Goal: Information Seeking & Learning: Understand process/instructions

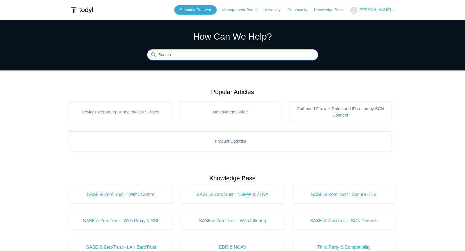
click at [202, 55] on input "Search" at bounding box center [232, 54] width 171 height 11
type input "SGN AWS"
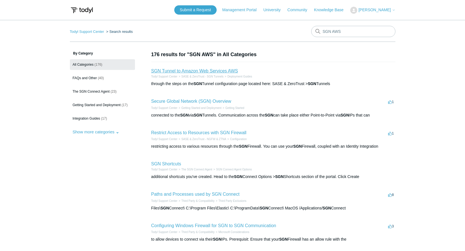
click at [208, 72] on link "SGN Tunnel to Amazon Web Services AWS" at bounding box center [194, 70] width 87 height 5
drag, startPoint x: 293, startPoint y: 22, endPoint x: 264, endPoint y: 7, distance: 32.2
click at [266, 18] on body "Skip to main content Submit a Request Management Portal University Community Kn…" at bounding box center [232, 216] width 465 height 432
type input "Azure"
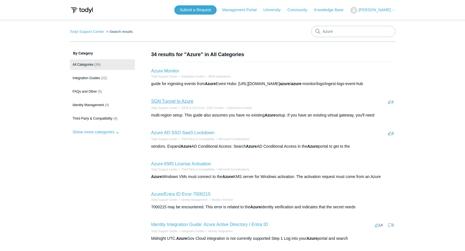
click at [182, 101] on link "SGN Tunnel to Azure" at bounding box center [172, 101] width 42 height 5
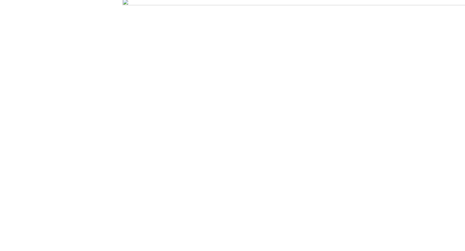
scroll to position [862, 0]
drag, startPoint x: 213, startPoint y: 93, endPoint x: 128, endPoint y: 87, distance: 84.9
drag, startPoint x: 128, startPoint y: 87, endPoint x: 106, endPoint y: 66, distance: 30.1
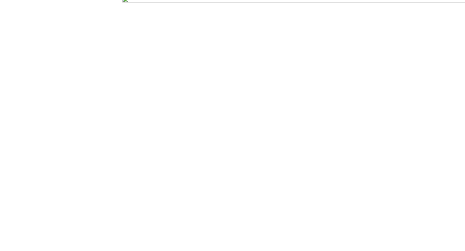
drag, startPoint x: 121, startPoint y: 56, endPoint x: 211, endPoint y: 99, distance: 100.0
drag, startPoint x: 211, startPoint y: 99, endPoint x: 214, endPoint y: 101, distance: 3.4
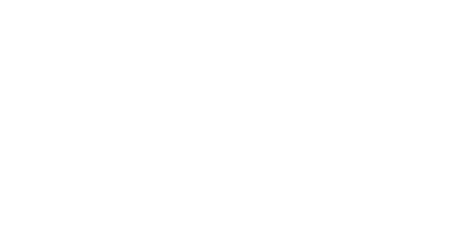
drag, startPoint x: 216, startPoint y: 156, endPoint x: 140, endPoint y: 121, distance: 83.6
drag, startPoint x: 139, startPoint y: 119, endPoint x: 198, endPoint y: 169, distance: 76.8
drag, startPoint x: 198, startPoint y: 169, endPoint x: 273, endPoint y: 143, distance: 79.9
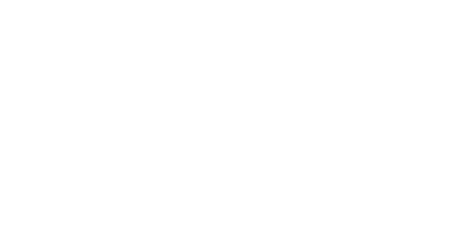
drag, startPoint x: 260, startPoint y: 130, endPoint x: 136, endPoint y: 122, distance: 124.2
drag, startPoint x: 136, startPoint y: 122, endPoint x: 125, endPoint y: 121, distance: 10.7
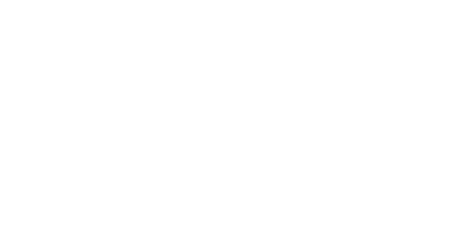
drag, startPoint x: 125, startPoint y: 121, endPoint x: 244, endPoint y: 137, distance: 119.9
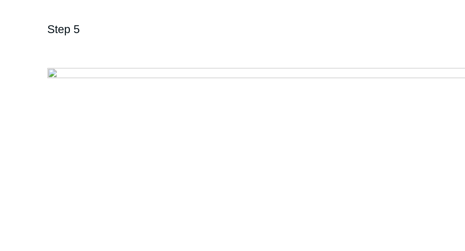
scroll to position [738, 0]
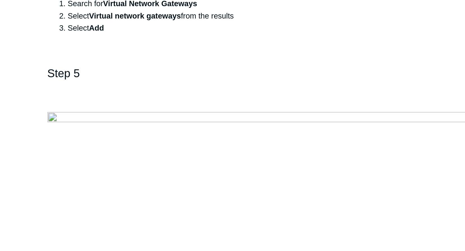
drag, startPoint x: 216, startPoint y: 144, endPoint x: 192, endPoint y: 143, distance: 24.4
copy strong "[URL]"
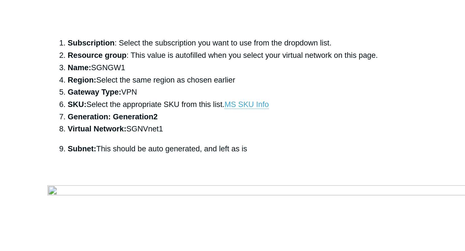
scroll to position [1318, 0]
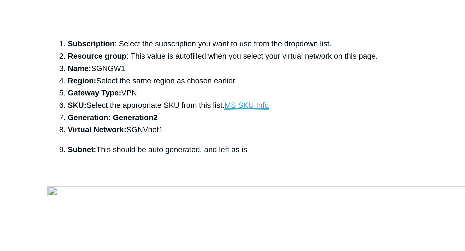
click at [243, 60] on link "MS SKU Info" at bounding box center [242, 57] width 24 height 5
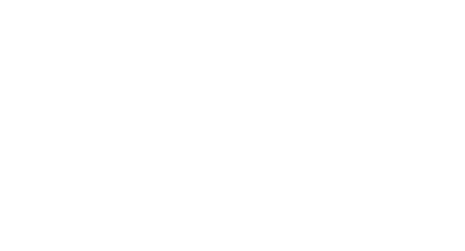
scroll to position [1832, 0]
drag, startPoint x: 277, startPoint y: 105, endPoint x: 112, endPoint y: 96, distance: 166.0
drag, startPoint x: 112, startPoint y: 96, endPoint x: 109, endPoint y: 132, distance: 36.0
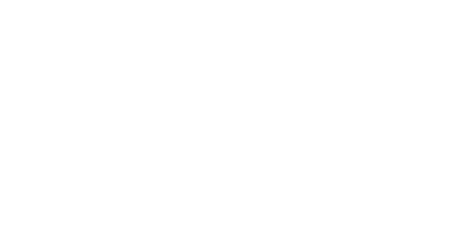
scroll to position [2419, 0]
drag, startPoint x: 245, startPoint y: 141, endPoint x: 134, endPoint y: 113, distance: 114.4
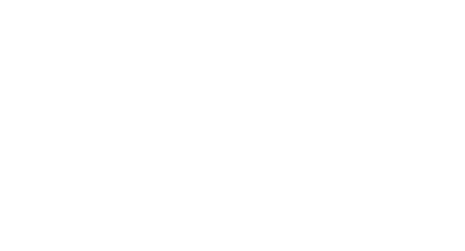
drag, startPoint x: 316, startPoint y: 124, endPoint x: 127, endPoint y: 90, distance: 192.1
click at [127, 90] on article "SGN Tunnel to Azure Follow Not yet followed by anyone This guide is for a singl…" at bounding box center [232, 7] width 215 height 4899
click at [119, 136] on aside "Articles in this section Configuring an SGN Tunnel to a Sonicwall Firewall Appl…" at bounding box center [97, 4] width 55 height 4893
drag, startPoint x: 138, startPoint y: 128, endPoint x: 239, endPoint y: 168, distance: 108.5
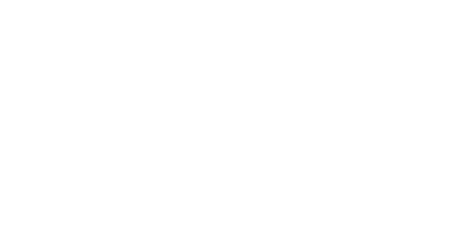
drag, startPoint x: 239, startPoint y: 168, endPoint x: 224, endPoint y: 181, distance: 19.7
drag, startPoint x: 253, startPoint y: 143, endPoint x: 129, endPoint y: 120, distance: 126.1
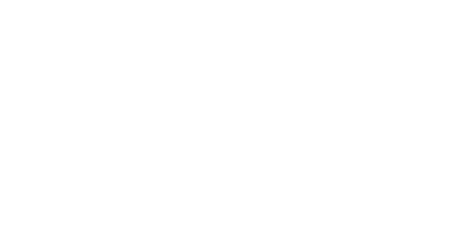
drag, startPoint x: 129, startPoint y: 120, endPoint x: 257, endPoint y: 140, distance: 128.9
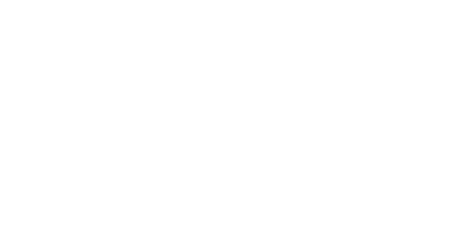
drag, startPoint x: 249, startPoint y: 141, endPoint x: 132, endPoint y: 119, distance: 118.8
drag, startPoint x: 241, startPoint y: 146, endPoint x: 117, endPoint y: 117, distance: 127.5
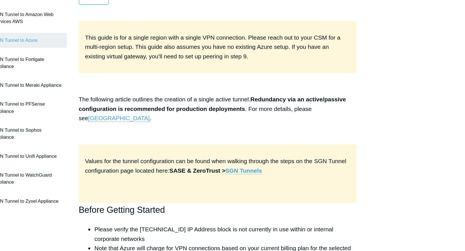
scroll to position [0, 0]
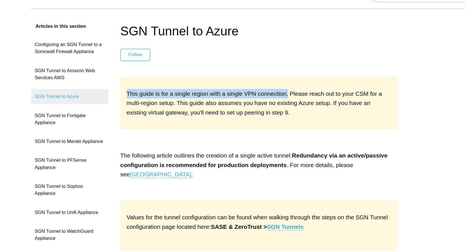
drag, startPoint x: 252, startPoint y: 102, endPoint x: 135, endPoint y: 98, distance: 117.0
click at [135, 98] on div "This guide is for a single region with a single VPN connection. Please reach ou…" at bounding box center [232, 109] width 198 height 38
drag, startPoint x: 135, startPoint y: 98, endPoint x: 140, endPoint y: 103, distance: 6.8
click at [140, 103] on span "This guide is for a single region with a single VPN connection. Please reach ou…" at bounding box center [229, 109] width 182 height 18
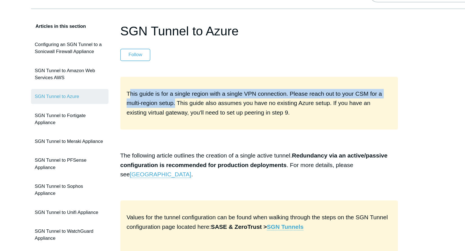
drag, startPoint x: 140, startPoint y: 102, endPoint x: 174, endPoint y: 109, distance: 34.3
click at [174, 109] on span "This guide is for a single region with a single VPN connection. Please reach ou…" at bounding box center [229, 109] width 182 height 18
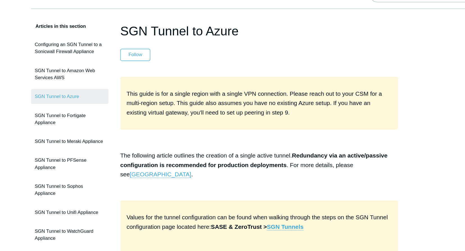
drag, startPoint x: 174, startPoint y: 109, endPoint x: 188, endPoint y: 118, distance: 17.4
click at [188, 118] on span "This guide is for a single region with a single VPN connection. Please reach ou…" at bounding box center [229, 109] width 182 height 18
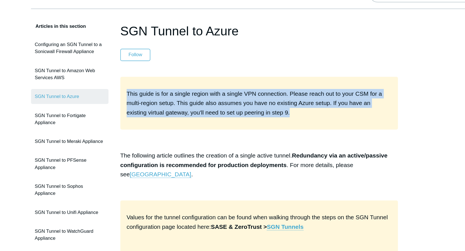
drag, startPoint x: 246, startPoint y: 116, endPoint x: 133, endPoint y: 98, distance: 114.4
drag, startPoint x: 133, startPoint y: 98, endPoint x: 175, endPoint y: 121, distance: 47.6
click at [175, 121] on div "This guide is for a single region with a single VPN connection. Please reach ou…" at bounding box center [232, 109] width 198 height 38
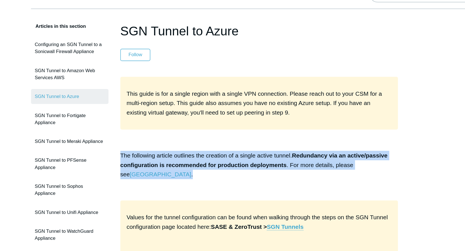
drag, startPoint x: 133, startPoint y: 144, endPoint x: 169, endPoint y: 163, distance: 40.9
drag, startPoint x: 174, startPoint y: 163, endPoint x: 131, endPoint y: 146, distance: 46.1
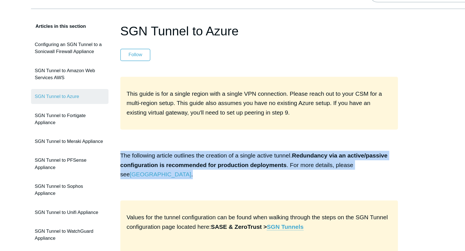
drag, startPoint x: 131, startPoint y: 147, endPoint x: 168, endPoint y: 162, distance: 39.9
click at [168, 162] on p "The following article outlines the creation of a single active tunnel. Redundan…" at bounding box center [232, 153] width 198 height 20
drag, startPoint x: 140, startPoint y: 150, endPoint x: 126, endPoint y: 145, distance: 14.9
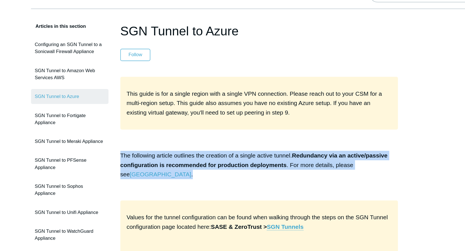
drag, startPoint x: 126, startPoint y: 145, endPoint x: 165, endPoint y: 140, distance: 39.5
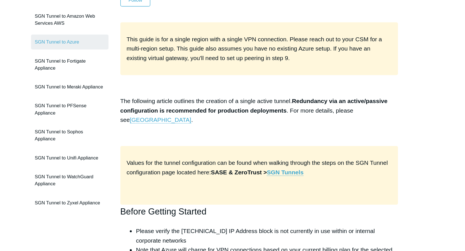
scroll to position [2, 0]
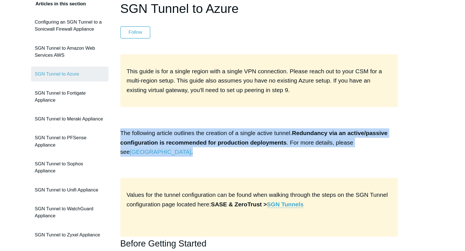
drag, startPoint x: 134, startPoint y: 142, endPoint x: 189, endPoint y: 157, distance: 56.7
click at [189, 157] on p "The following article outlines the creation of a single active tunnel. Redundan…" at bounding box center [232, 151] width 198 height 20
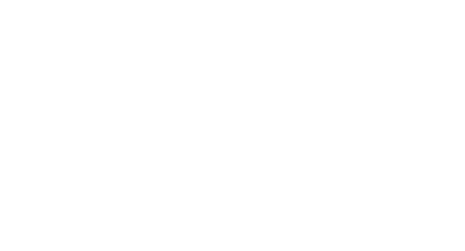
scroll to position [0, 0]
